Goal: Task Accomplishment & Management: Manage account settings

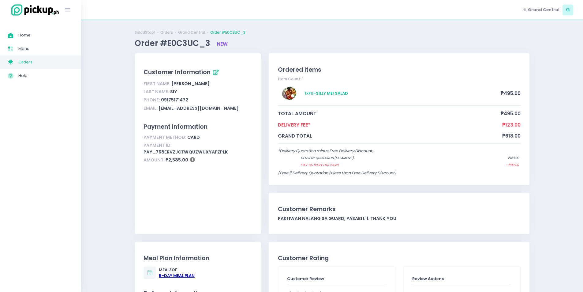
click at [50, 61] on span "Orders" at bounding box center [45, 62] width 55 height 8
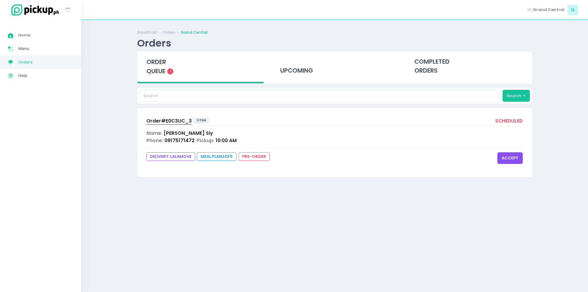
click at [511, 160] on button "accept" at bounding box center [509, 158] width 25 height 12
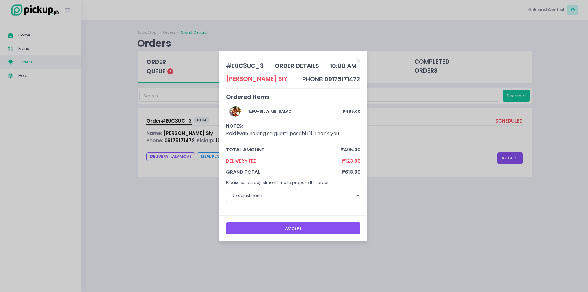
click at [309, 230] on button "Accept" at bounding box center [293, 228] width 135 height 12
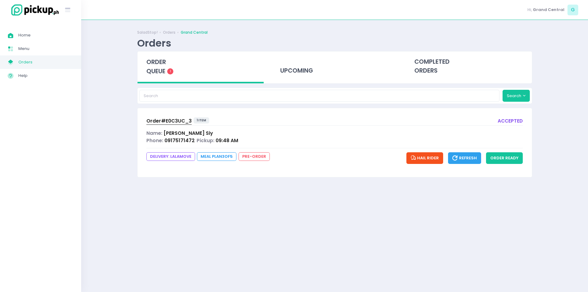
drag, startPoint x: 437, startPoint y: 190, endPoint x: 449, endPoint y: 183, distance: 13.6
click at [437, 190] on div "SaladStop! Orders Grand Central Orders order queue 1 upcoming completed orders …" at bounding box center [334, 156] width 410 height 256
click at [510, 156] on button "order ready" at bounding box center [504, 158] width 37 height 12
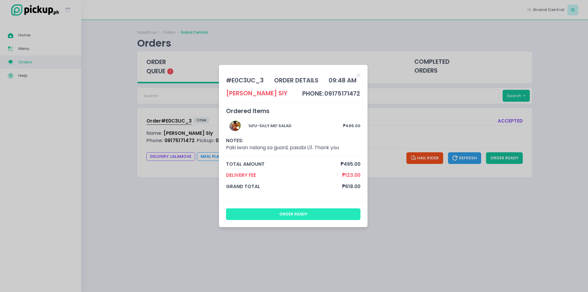
click at [303, 215] on button "order ready" at bounding box center [293, 214] width 135 height 12
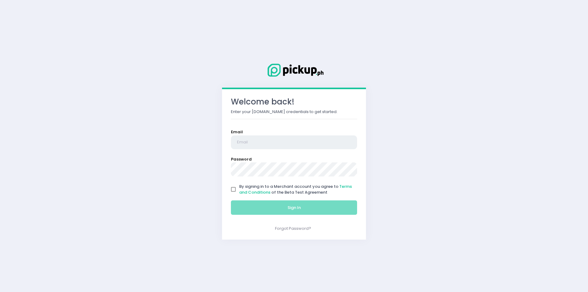
type input "[EMAIL_ADDRESS][DOMAIN_NAME]"
click at [235, 188] on input "By signing in to a Merchant account you agree to Terms and Conditions of the Be…" at bounding box center [233, 189] width 12 height 12
checkbox input "true"
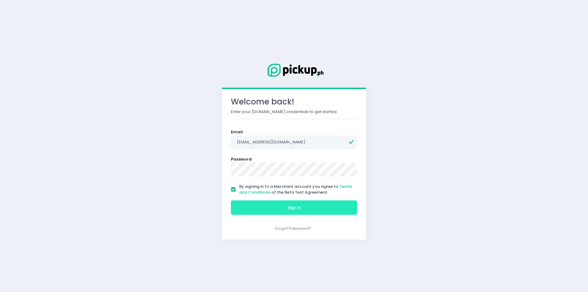
click at [297, 206] on span "Sign In" at bounding box center [293, 207] width 13 height 6
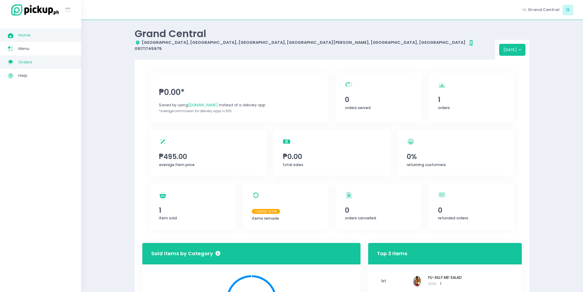
click at [55, 64] on span "Orders" at bounding box center [45, 62] width 55 height 8
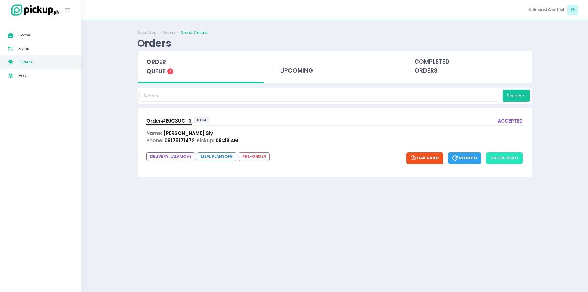
click at [503, 159] on button "order ready" at bounding box center [504, 158] width 37 height 12
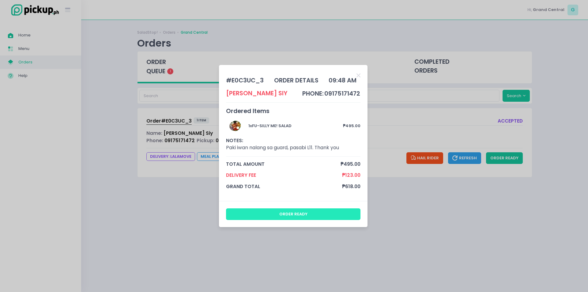
click at [331, 215] on button "order ready" at bounding box center [293, 214] width 135 height 12
